Goal: Task Accomplishment & Management: Manage account settings

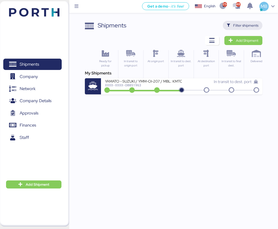
click at [249, 24] on span "Filter shipments" at bounding box center [245, 25] width 25 height 6
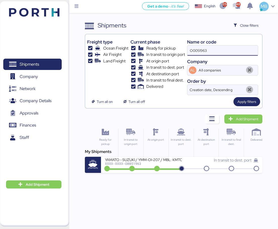
drag, startPoint x: 223, startPoint y: 49, endPoint x: 180, endPoint y: 46, distance: 43.2
click at [180, 46] on div "Freight type Ocean Freight Air Freight Land Freight Current phase Ready for pic…" at bounding box center [173, 65] width 173 height 59
paste input "O0052032"
type input "O0052032"
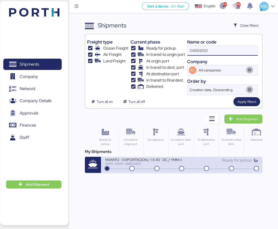
click at [163, 162] on div "YAMATO - EXPORTACION / 1 X 40´DC / YMM-OE-013 // MBL: MEXA48367800" at bounding box center [143, 160] width 77 height 4
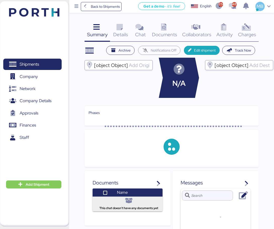
click at [253, 31] on span "Charges" at bounding box center [247, 34] width 18 height 7
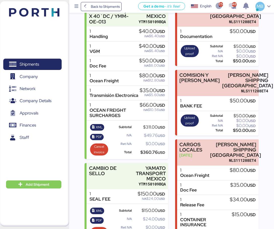
scroll to position [101, 0]
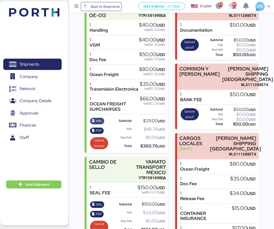
click at [99, 124] on span "XML" at bounding box center [99, 121] width 7 height 6
click at [96, 134] on span "PDF" at bounding box center [99, 131] width 6 height 6
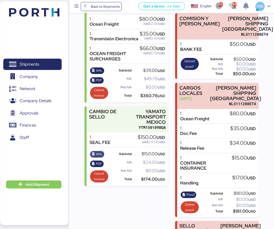
click at [100, 157] on span "XML" at bounding box center [99, 155] width 7 height 6
click at [97, 167] on span "PDF" at bounding box center [99, 164] width 6 height 6
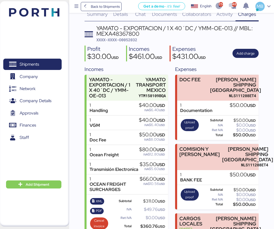
scroll to position [0, 0]
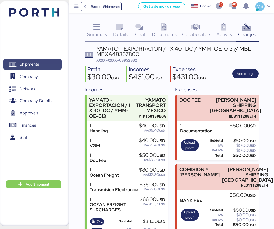
click at [45, 61] on span "Shipments" at bounding box center [32, 64] width 54 height 7
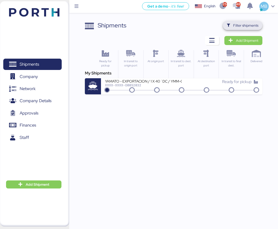
click at [233, 25] on span "Filter shipments" at bounding box center [243, 25] width 32 height 7
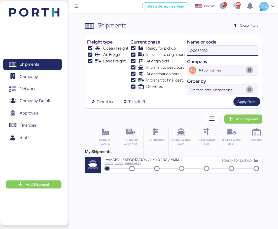
drag, startPoint x: 207, startPoint y: 45, endPoint x: 158, endPoint y: 45, distance: 49.1
click at [158, 45] on div "Freight type Ocean Freight Air Freight Land Freight Current phase Ready for pic…" at bounding box center [173, 65] width 173 height 59
type input "yamato"
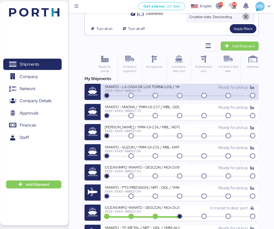
scroll to position [101, 0]
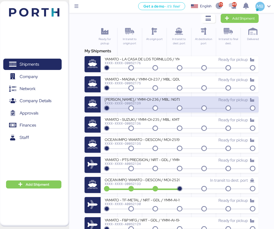
click at [170, 100] on div "[PERSON_NAME] / YMM-OI-236 / MBL: NGTL7478133 / HBL: YTJTGI100100 / LCL" at bounding box center [142, 99] width 75 height 4
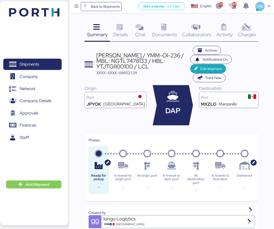
drag, startPoint x: 149, startPoint y: 67, endPoint x: 97, endPoint y: 55, distance: 52.8
click at [97, 55] on div "[PERSON_NAME] / YMM-OI-236 / MBL: NGTL7478133 / HBL: YTJTGI100100 / LCL" at bounding box center [144, 61] width 94 height 17
copy div "[PERSON_NAME] / YMM-OI-236 / MBL: NGTL7478133 / HBL: YTJTGI100100 / LCL"
click at [45, 64] on span "Shipments" at bounding box center [32, 64] width 54 height 7
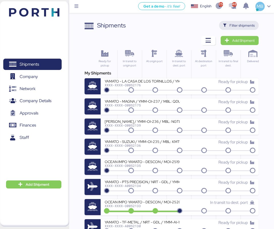
click at [251, 26] on span "Filter shipments" at bounding box center [242, 25] width 25 height 6
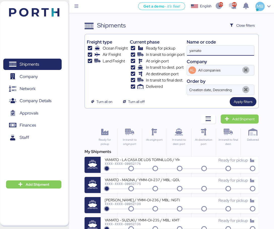
drag, startPoint x: 195, startPoint y: 46, endPoint x: 181, endPoint y: 45, distance: 13.9
click at [181, 45] on div "Freight type Ocean Freight Air Freight Land Freight Current phase Ready for pic…" at bounding box center [172, 65] width 170 height 59
click at [244, 120] on span "Add Shipment" at bounding box center [244, 119] width 22 height 6
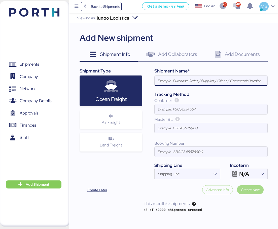
click at [189, 81] on input at bounding box center [211, 81] width 113 height 10
paste input "[PERSON_NAME] / YMM-OI-236 / MBL: NGTL7478133 / HBL: YTJTGI100100 / LCL"
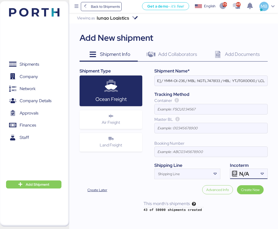
click at [248, 176] on span "N/A" at bounding box center [244, 174] width 10 height 5
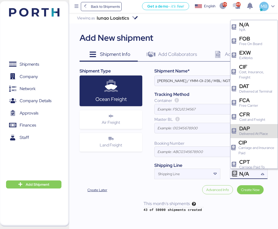
click at [254, 137] on div "Delivered At Place" at bounding box center [253, 133] width 29 height 5
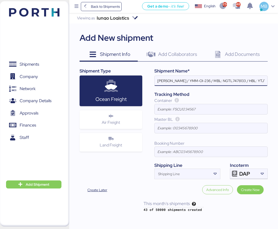
click at [183, 84] on input "[PERSON_NAME] / YMM-OI-236 / MBL: NGTL7478133 / HBL: YTJTGI100100 / LCL" at bounding box center [211, 81] width 113 height 10
paste input "FUKOKU"
click at [210, 81] on input "YAMATO - FUKOKU / YMM-OI-236 / MBL: NGTL7478133 / HBL: YTJTGI100100 / LCL" at bounding box center [211, 81] width 113 height 10
paste input "YMM-OI-224"
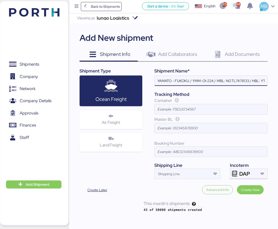
click at [235, 82] on input "YAMATO - FUKOKU / YMM-OI-224 / MBL: NGTL7478133 / HBL: YTJTGI100100 / LCL" at bounding box center [211, 81] width 113 height 10
paste input "CC1JKTMZ025950"
click at [221, 84] on input "YAMATO - FUKOKU / YMM-OI-224 / MBL: CC1JKTMZ025950 / HBL: YTJTGI100100 / LCL" at bounding box center [211, 81] width 113 height 10
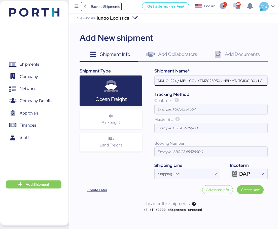
click at [249, 84] on input "YAMATO - FUKOKU / YMM-OI-224 / MBL: CC1JKTMZ025950 / HBL: YTJTGI100100 / LCL" at bounding box center [211, 81] width 113 height 10
paste input "YIFFW0166695"
type input "YAMATO - FUKOKU / YMM-OI-224 / MBL: CC1JKTMZ025950 / HBL: YIFFW0166695 / LCL"
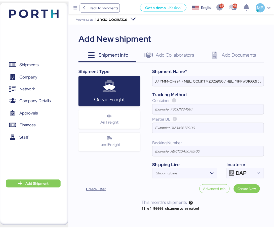
scroll to position [0, 0]
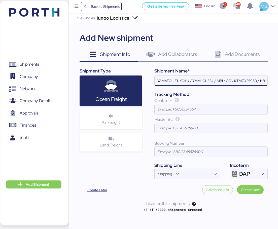
click at [183, 108] on input at bounding box center [211, 109] width 113 height 10
type input "KMTU9314818"
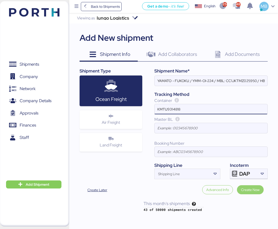
click at [250, 189] on span "Create Now" at bounding box center [250, 190] width 19 height 6
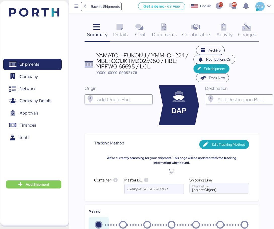
click at [232, 99] on input "search" at bounding box center [244, 100] width 55 height 6
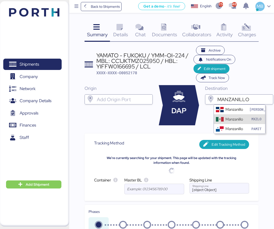
type input "MANZANILLO"
click at [225, 116] on div "Manzanillo MXZLO" at bounding box center [239, 119] width 51 height 10
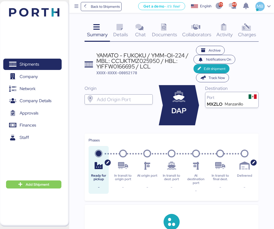
drag, startPoint x: 261, startPoint y: 0, endPoint x: 138, endPoint y: 80, distance: 146.7
click at [138, 80] on header "YAMATO - FUKOKU / YMM-OI-224 / MBL: CC1JKTMZ025950 / HBL: YIFFW0166695 / LCL XX…" at bounding box center [172, 64] width 174 height 37
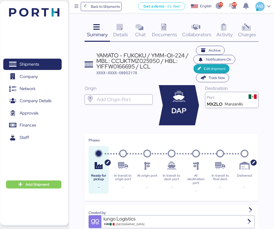
click at [119, 34] on span "Details" at bounding box center [120, 34] width 15 height 7
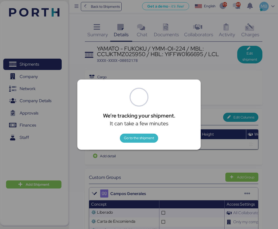
click at [145, 139] on span "Go to the shipment" at bounding box center [139, 138] width 30 height 6
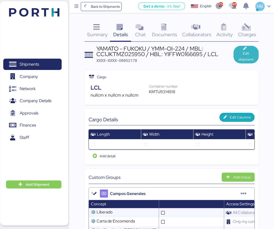
click at [250, 52] on span "Edit shipment" at bounding box center [246, 56] width 17 height 12
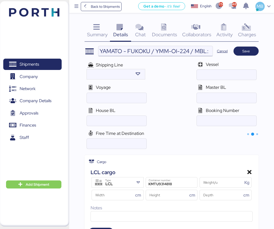
click at [180, 50] on input "YAMATO - FUKOKU / YMM-OI-224 / MBL: CC1JKTMZ025950 / HBL: YIFFW0166695 / LCL" at bounding box center [156, 51] width 114 height 10
click at [124, 53] on input "YAMATO - FUKOKU / YMM-OI-224 / MBL: CC1JKTMZ025950 / HBL: YIFFW0166695 / LCL" at bounding box center [156, 51] width 114 height 10
click at [221, 98] on input "ocean" at bounding box center [227, 98] width 60 height 10
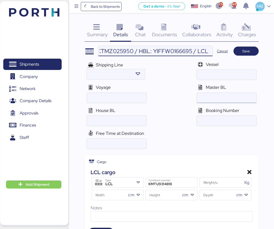
scroll to position [0, 0]
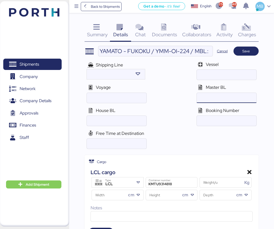
paste input "CC1JKTMZ025950"
type input "CC1JKTMZ025950"
click at [196, 54] on input "YAMATO - FUKOKU / YMM-OI-224 / MBL: CC1JKTMZ025950 / HBL: YIFFW0166695 / LCL" at bounding box center [156, 51] width 114 height 10
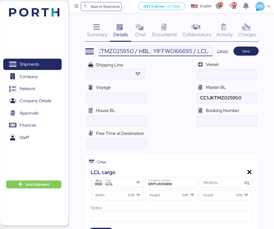
click at [167, 49] on input "YAMATO - FUKOKU / YMM-OI-224 / MBL: CC1JKTMZ025950 / HBL: YIFFW0166695 / LCL" at bounding box center [156, 51] width 114 height 10
click at [113, 119] on input "ocean" at bounding box center [117, 121] width 60 height 10
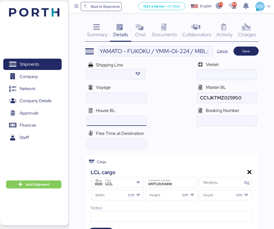
paste input "YIFFW0166695"
type input "YIFFW0166695"
click at [135, 182] on div at bounding box center [139, 183] width 9 height 10
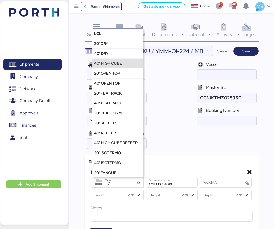
click at [115, 61] on div "40' HIGH CUBE" at bounding box center [108, 63] width 28 height 6
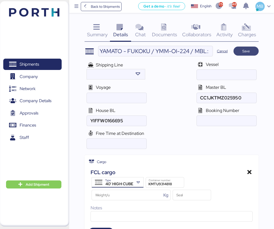
click at [248, 50] on span "Save" at bounding box center [247, 51] width 8 height 6
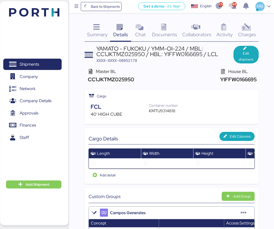
click at [162, 36] on span "Documents" at bounding box center [164, 34] width 25 height 7
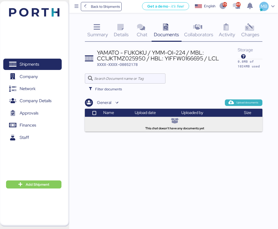
click at [246, 102] on span "Upload documents" at bounding box center [248, 103] width 22 height 5
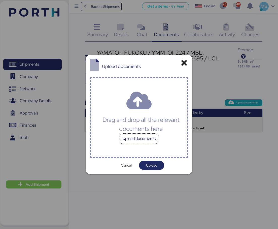
click at [138, 140] on div "Upload documents" at bounding box center [139, 139] width 40 height 11
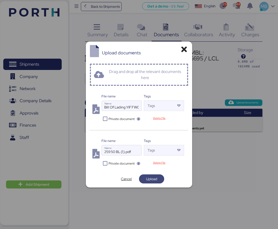
click at [154, 178] on span "Upload" at bounding box center [151, 179] width 11 height 6
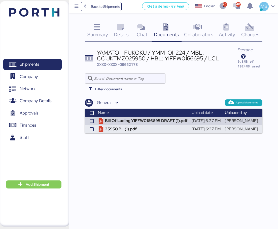
click at [119, 27] on icon at bounding box center [120, 27] width 11 height 7
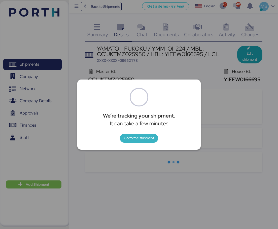
click at [140, 136] on span "Go to the shipment" at bounding box center [139, 138] width 30 height 6
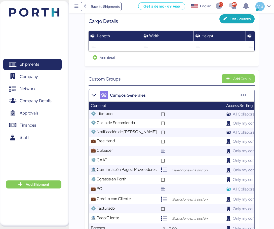
scroll to position [252, 0]
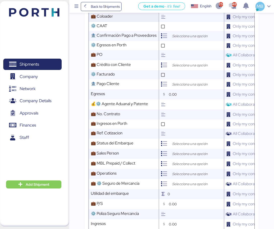
click at [176, 22] on input "text" at bounding box center [196, 17] width 56 height 10
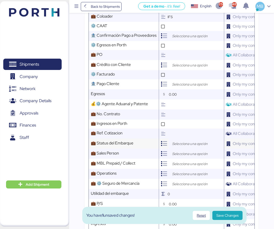
type input "IFS"
click at [179, 147] on input "search" at bounding box center [197, 144] width 53 height 6
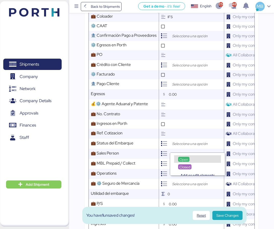
click at [185, 160] on span "Open" at bounding box center [184, 160] width 9 height 5
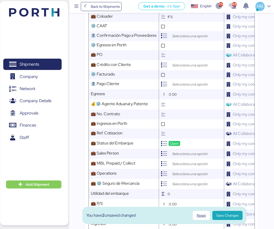
click at [186, 157] on input "search" at bounding box center [197, 154] width 53 height 6
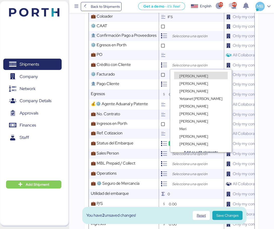
click at [198, 75] on span "[PERSON_NAME]" at bounding box center [194, 76] width 29 height 5
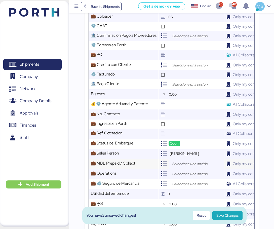
click at [183, 167] on input "search" at bounding box center [197, 164] width 53 height 6
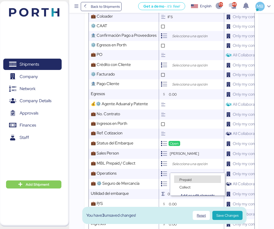
click at [183, 179] on span "Prepaid" at bounding box center [186, 180] width 12 height 5
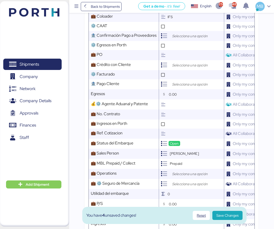
click at [190, 177] on input "search" at bounding box center [197, 174] width 53 height 6
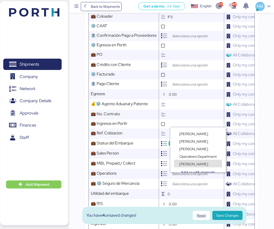
click at [194, 164] on span "[PERSON_NAME]" at bounding box center [194, 164] width 29 height 5
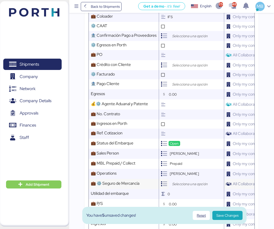
click at [185, 187] on input "search" at bounding box center [197, 184] width 53 height 6
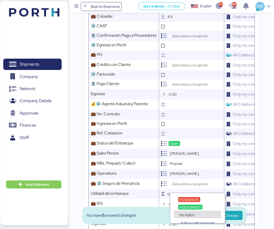
click at [187, 214] on span "No Aplica" at bounding box center [187, 215] width 15 height 5
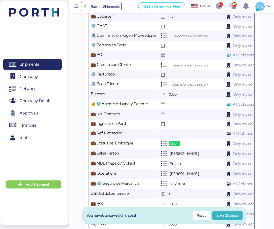
click at [234, 217] on span "Save Changes" at bounding box center [228, 216] width 22 height 6
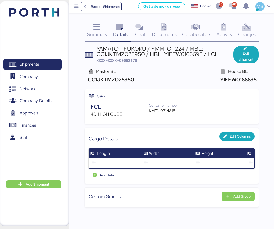
scroll to position [0, 0]
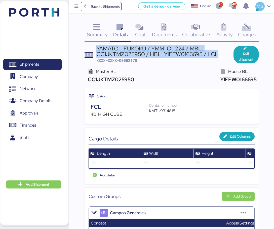
drag, startPoint x: 218, startPoint y: 55, endPoint x: 96, endPoint y: 49, distance: 122.4
click at [96, 49] on header "YAMATO - FUKOKU / YMM-OI-224 / MBL: CC1JKTMZ025950 / HBL: YIFFW0166695 / LCL XX…" at bounding box center [172, 55] width 174 height 18
copy div "YAMATO - FUKOKU / YMM-OI-224 / MBL: CC1JKTMZ025950 / HBL: YIFFW0166695 / LCL"
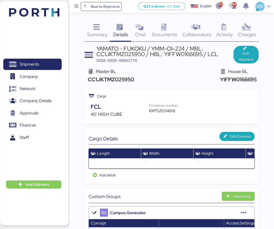
click at [126, 59] on span "XXXX-XXXX-O0052178" at bounding box center [117, 60] width 41 height 5
copy span "O0052178"
click at [166, 111] on div "KMTU9314818" at bounding box center [166, 111] width 34 height 6
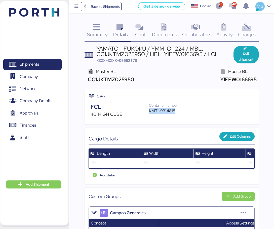
copy div "KMTU9314818"
click at [131, 61] on span "XXXX-XXXX-O0052178" at bounding box center [117, 60] width 41 height 5
copy span "O0052178"
